Goal: Navigation & Orientation: Go to known website

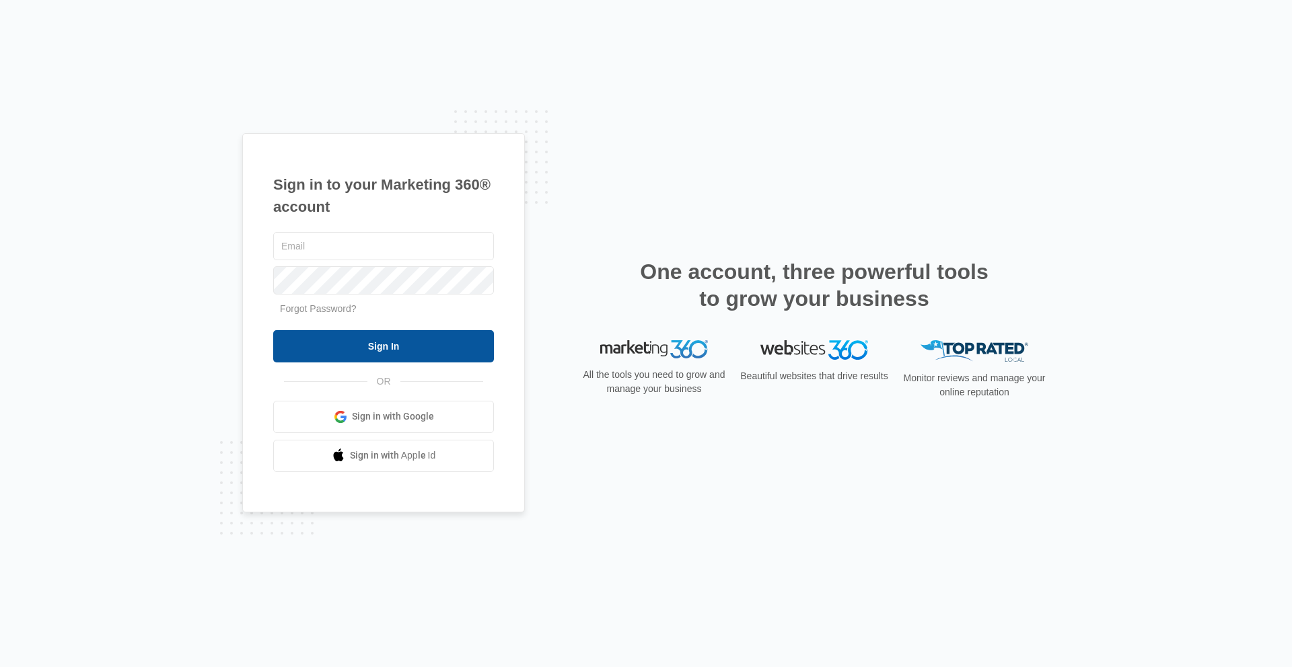
type input "[PERSON_NAME][EMAIL_ADDRESS][PERSON_NAME][DOMAIN_NAME]"
click at [320, 342] on input "Sign In" at bounding box center [383, 346] width 221 height 32
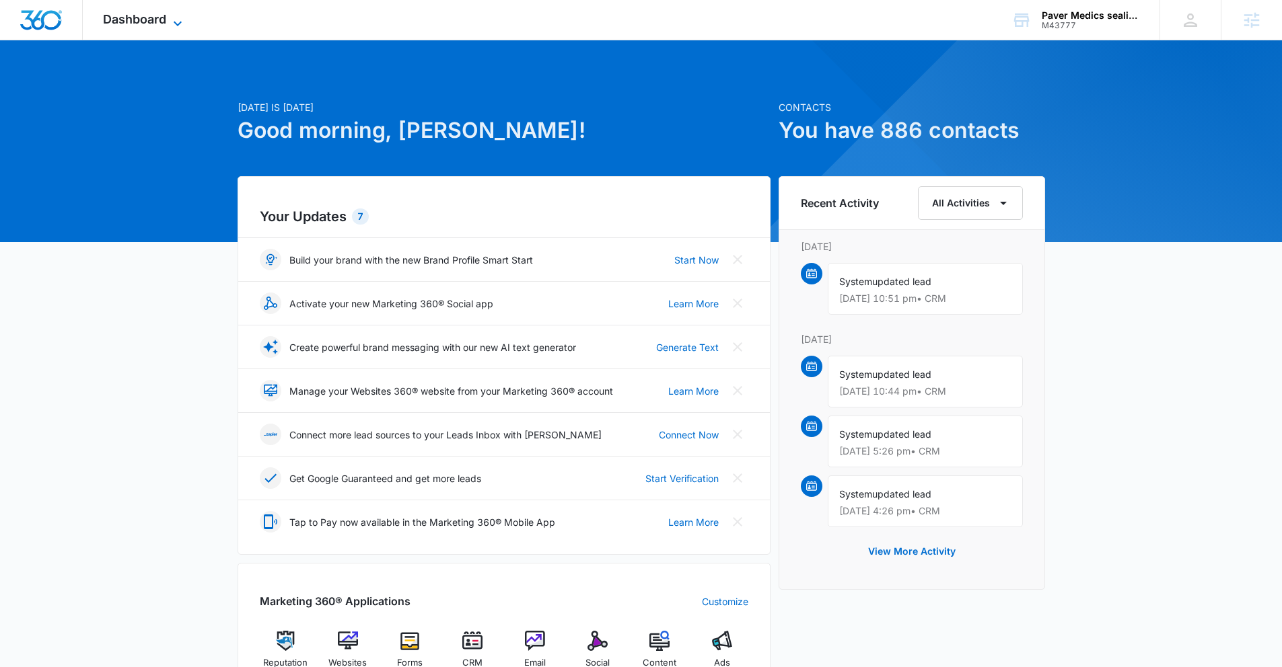
click at [155, 20] on span "Dashboard" at bounding box center [134, 19] width 63 height 14
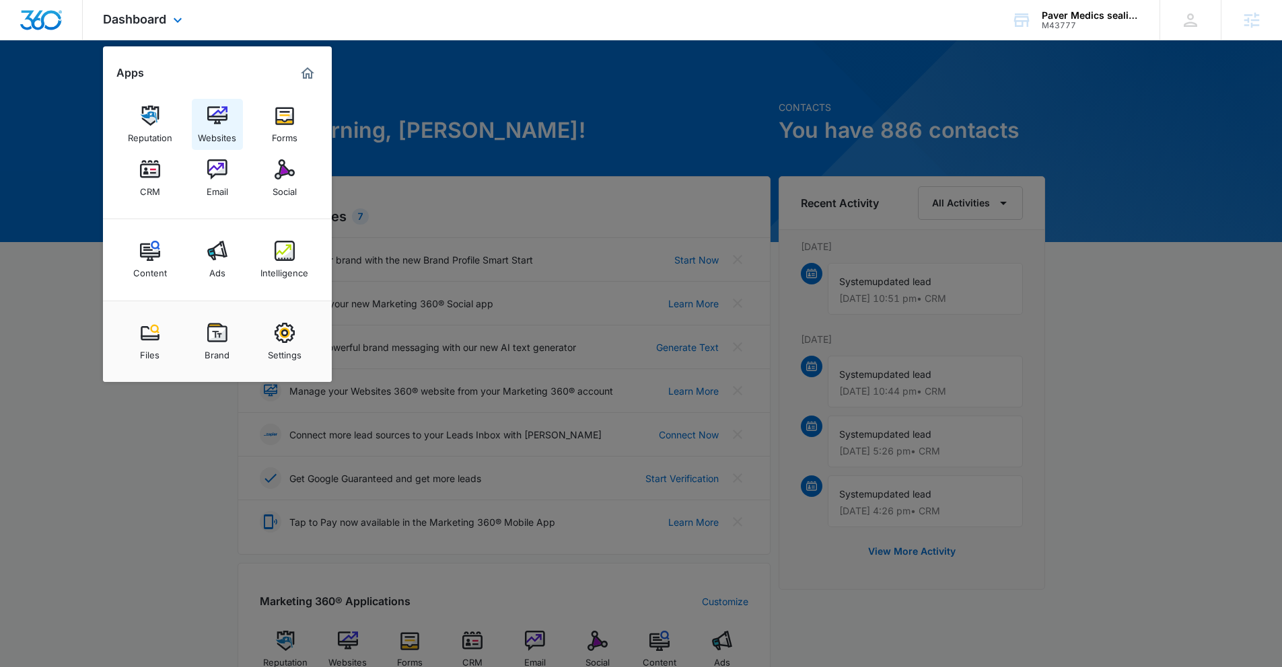
click at [224, 122] on img at bounding box center [217, 116] width 20 height 20
